Goal: Task Accomplishment & Management: Use online tool/utility

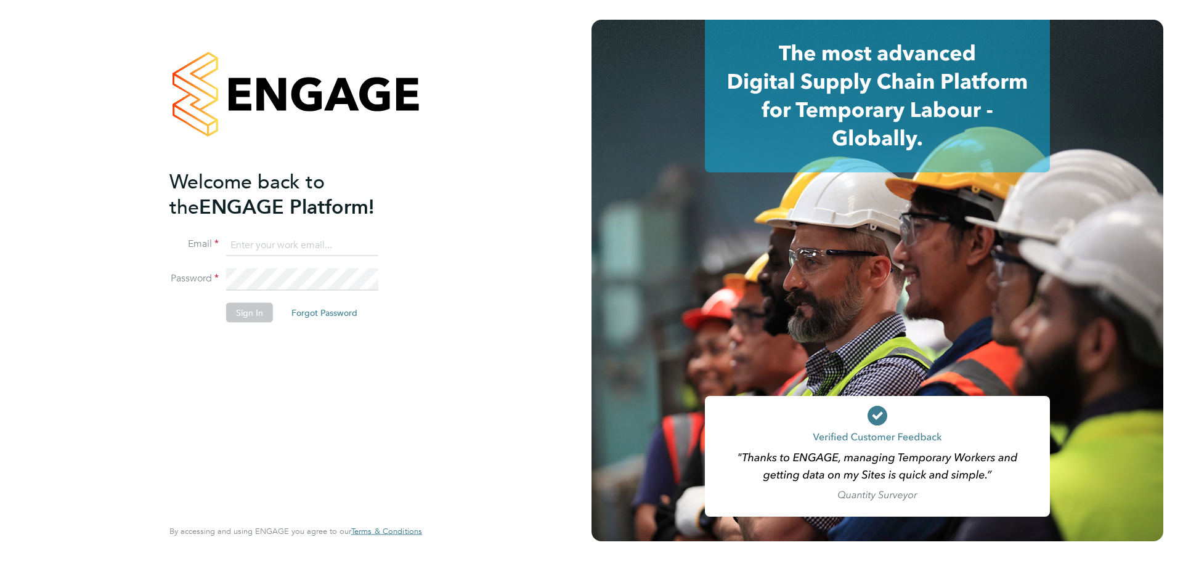
type input "[PERSON_NAME][EMAIL_ADDRESS][DOMAIN_NAME]"
click at [255, 311] on button "Sign In" at bounding box center [249, 313] width 47 height 20
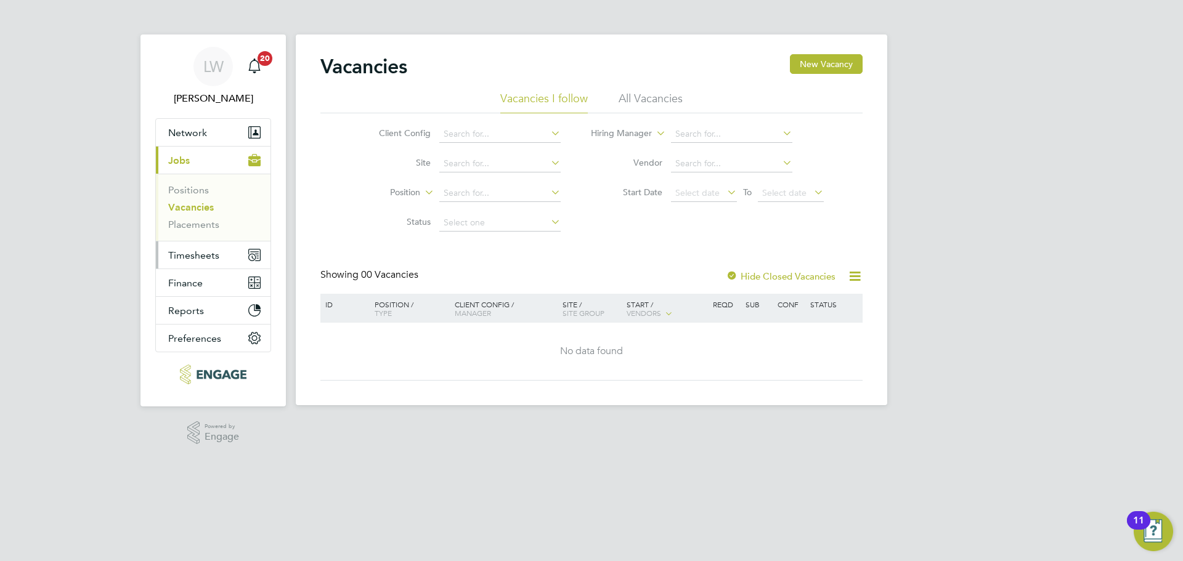
click at [180, 257] on span "Timesheets" at bounding box center [193, 256] width 51 height 12
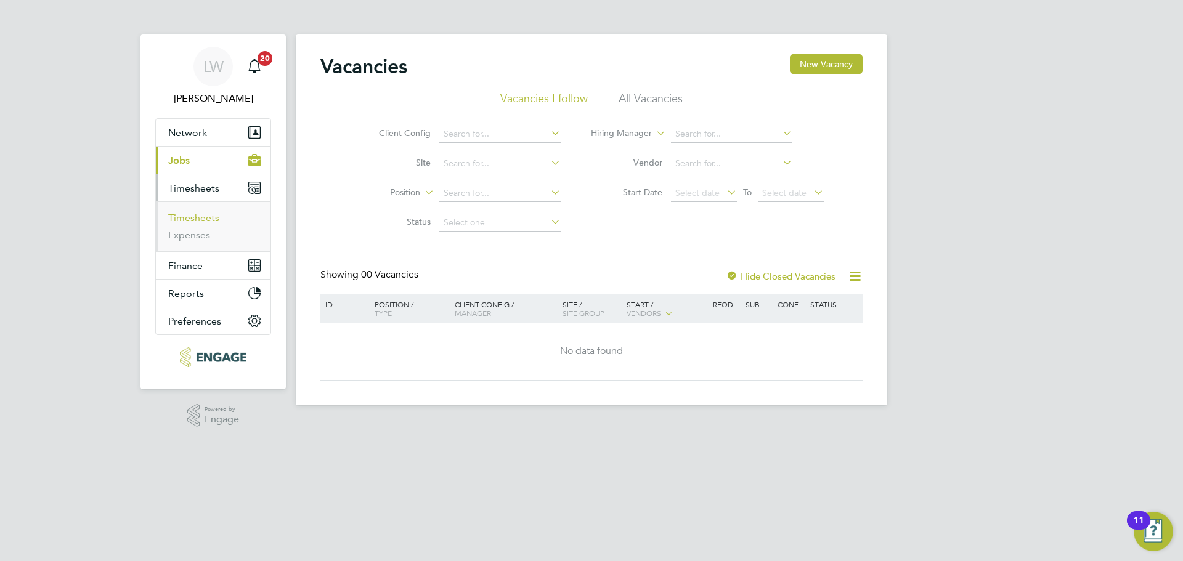
drag, startPoint x: 190, startPoint y: 210, endPoint x: 213, endPoint y: 214, distance: 22.7
click at [190, 210] on ul "Timesheets Expenses" at bounding box center [213, 227] width 115 height 50
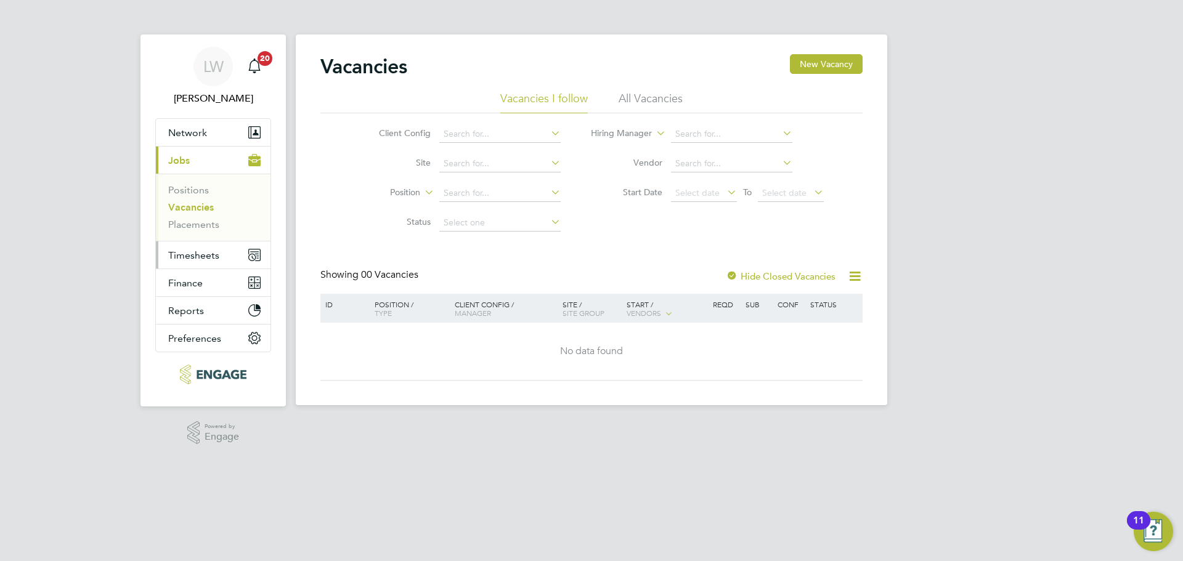
click at [210, 259] on span "Timesheets" at bounding box center [193, 256] width 51 height 12
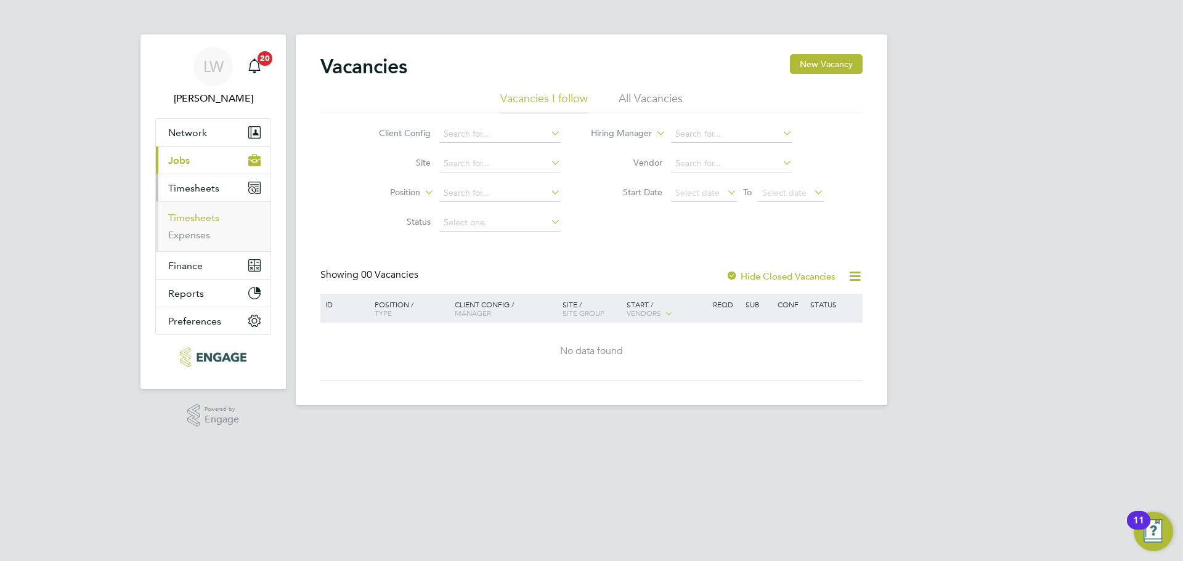
click at [190, 218] on link "Timesheets" at bounding box center [193, 218] width 51 height 12
